Goal: Navigation & Orientation: Find specific page/section

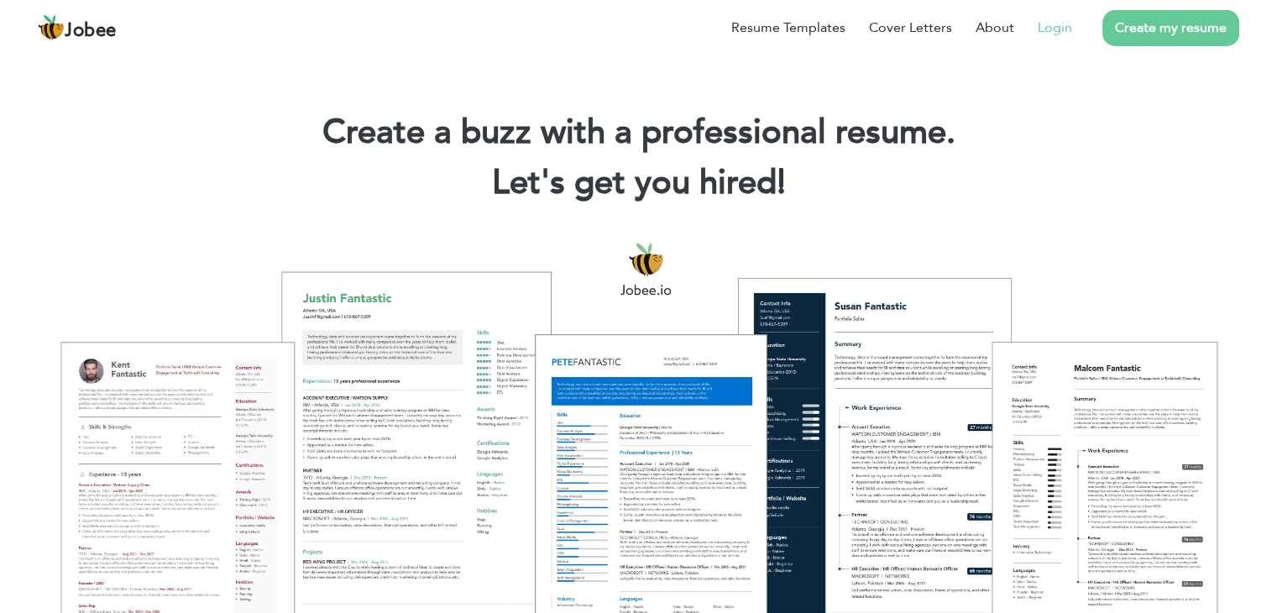
click at [1051, 33] on link "Login" at bounding box center [1055, 28] width 34 height 20
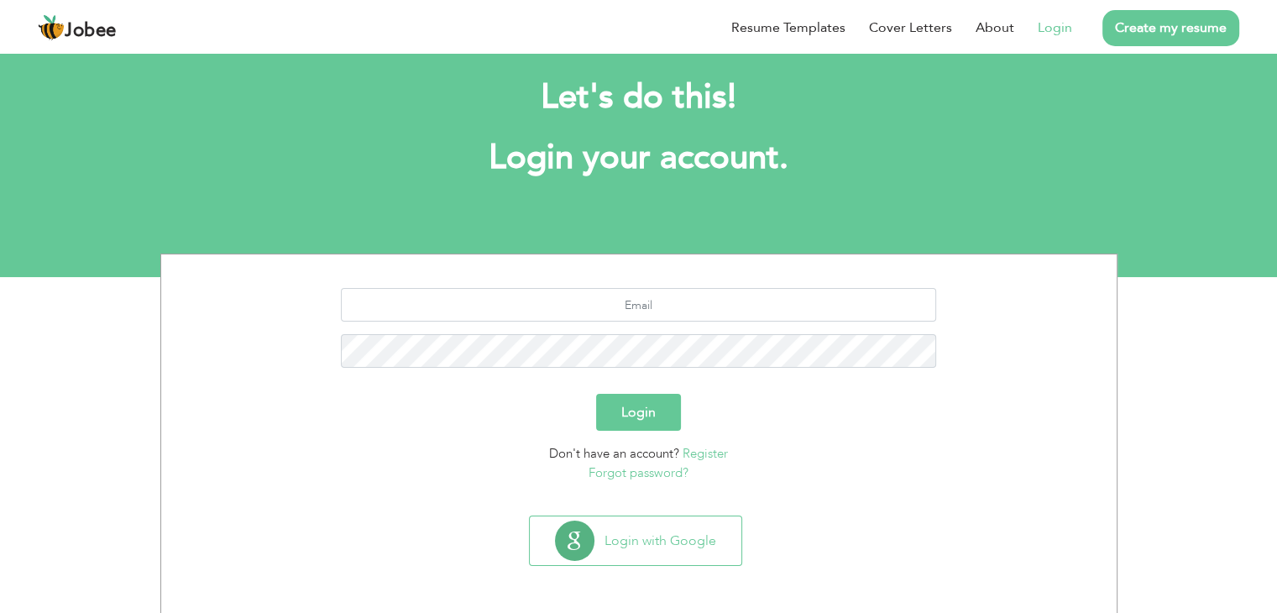
scroll to position [24, 0]
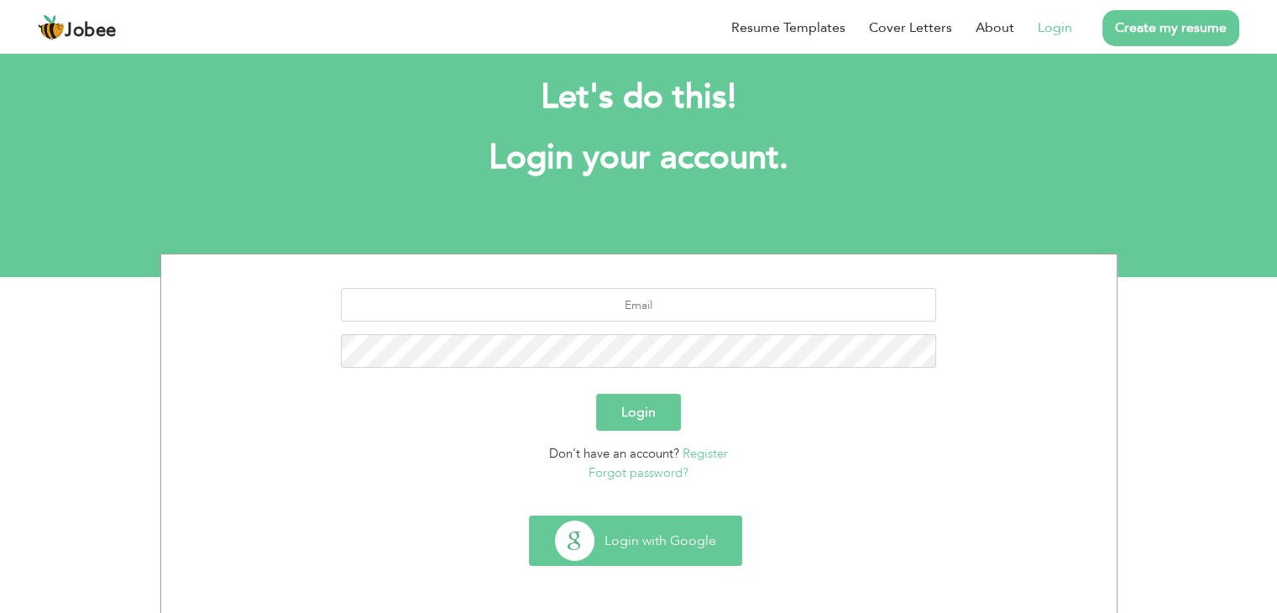
click at [661, 531] on button "Login with Google" at bounding box center [636, 540] width 212 height 49
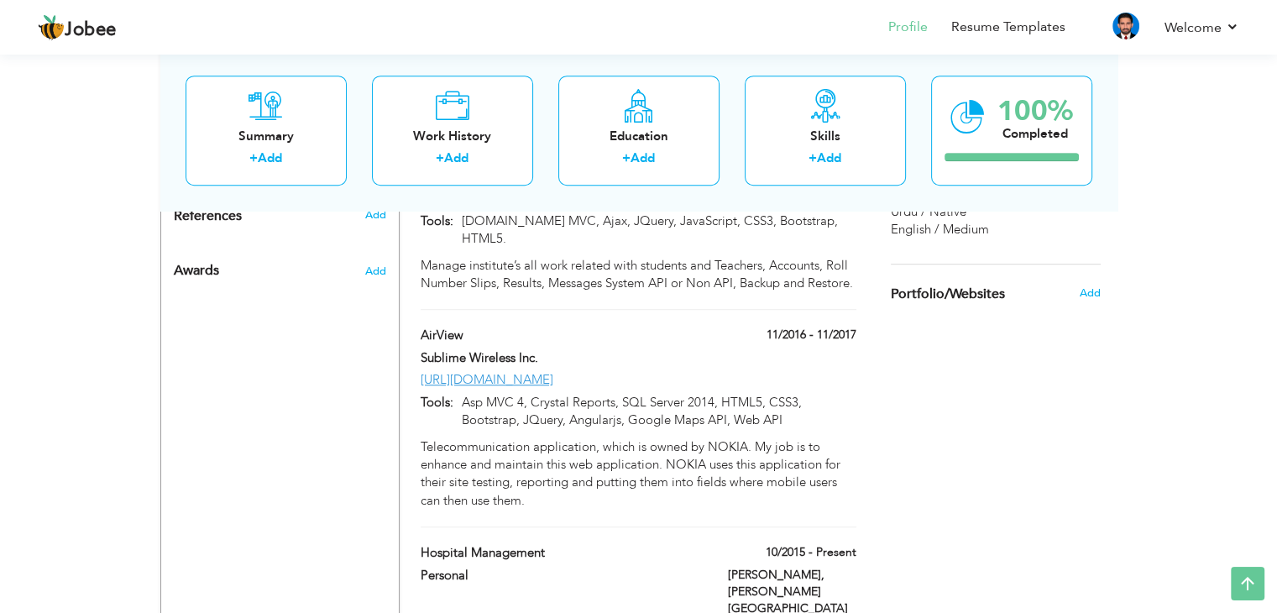
scroll to position [1059, 0]
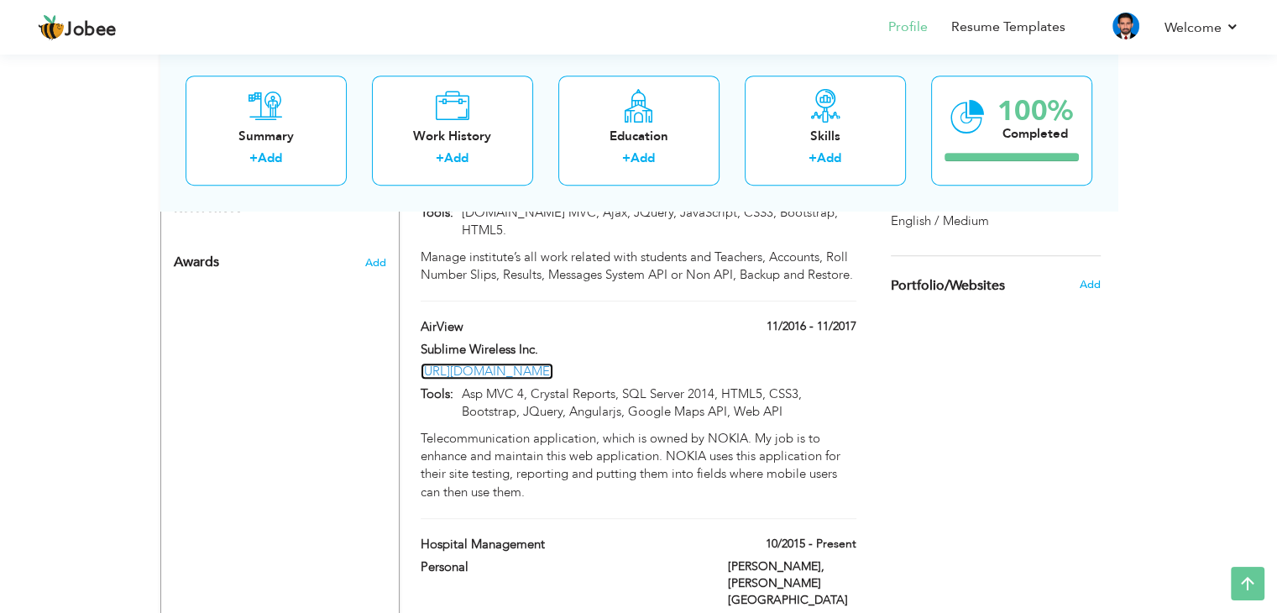
click at [515, 363] on link "http://airview.swius.com/" at bounding box center [487, 371] width 133 height 17
click at [1220, 408] on div "View Resume Export PDF Profile Summary Public Link Experience Education Awards …" at bounding box center [638, 114] width 1277 height 2247
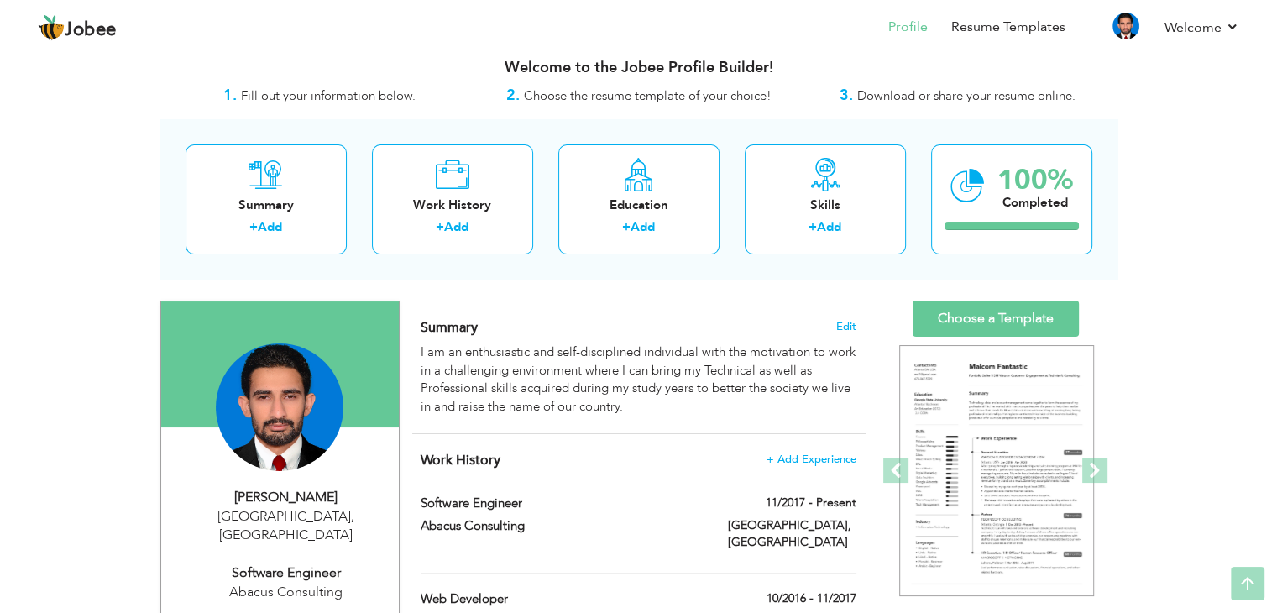
scroll to position [0, 0]
